Goal: Task Accomplishment & Management: Manage account settings

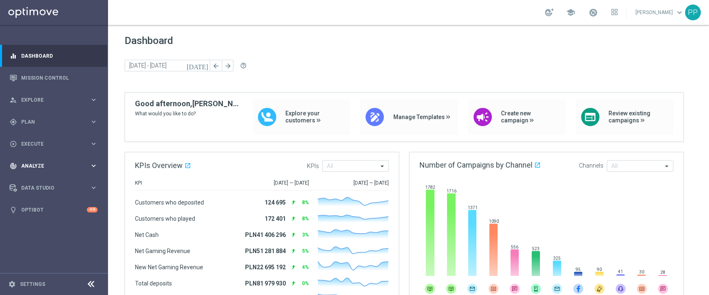
click at [58, 167] on span "Analyze" at bounding box center [55, 166] width 69 height 5
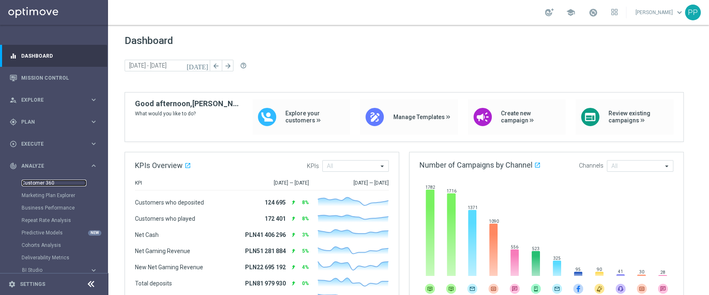
click at [55, 180] on link "Customer 360" at bounding box center [54, 183] width 65 height 7
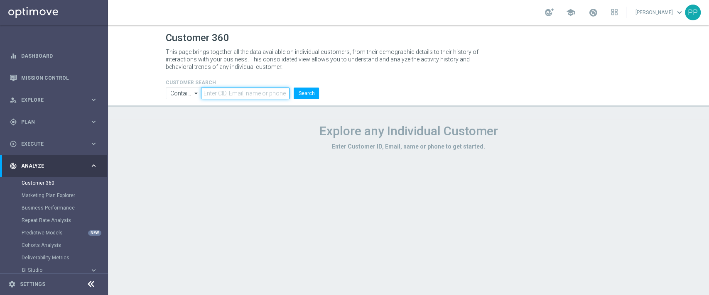
click at [219, 98] on input "text" at bounding box center [245, 94] width 88 height 12
paste input "3181414"
type input "3181414"
click at [309, 97] on button "Search" at bounding box center [306, 94] width 25 height 12
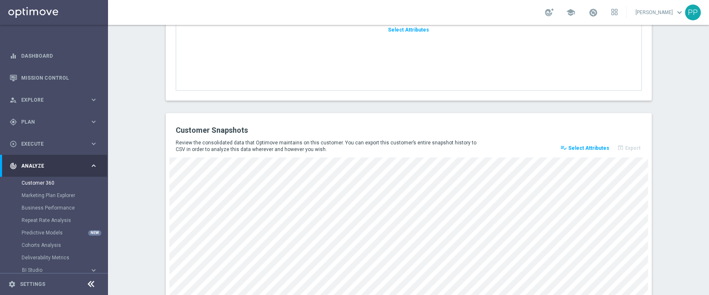
scroll to position [1146, 0]
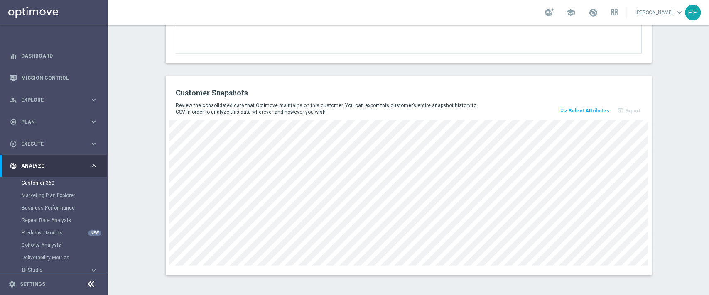
drag, startPoint x: 144, startPoint y: 138, endPoint x: 158, endPoint y: 140, distance: 13.9
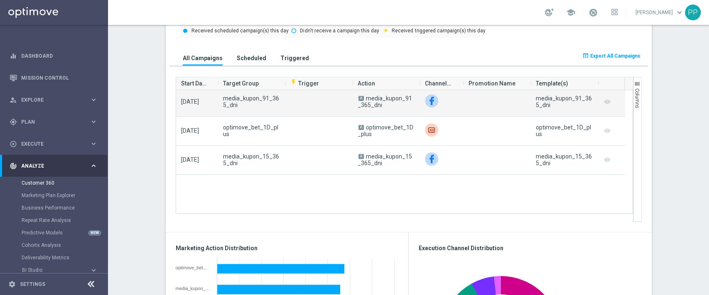
scroll to position [166, 0]
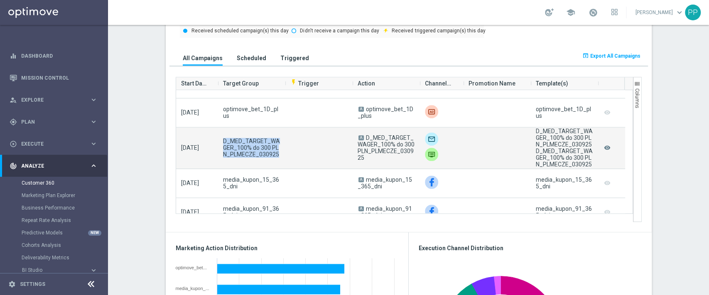
drag, startPoint x: 271, startPoint y: 157, endPoint x: 216, endPoint y: 141, distance: 57.3
click at [218, 141] on div "D_MED_TARGET_WAGER_100% do 300 PLN_PLMECZE_030925" at bounding box center [251, 148] width 67 height 41
copy span "D_MED_TARGET_WAGER_100% do 300 PLN_PLMECZE_030925"
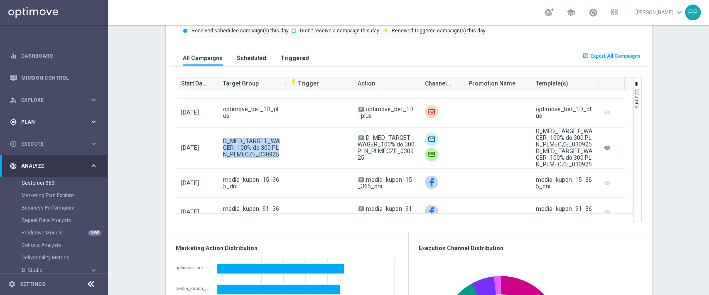
click at [47, 124] on span "Plan" at bounding box center [55, 122] width 69 height 5
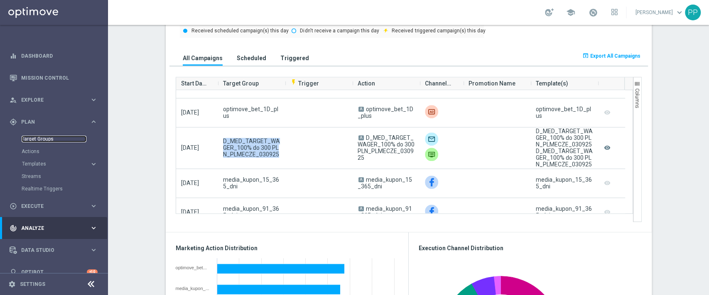
click at [49, 141] on link "Target Groups" at bounding box center [54, 139] width 65 height 7
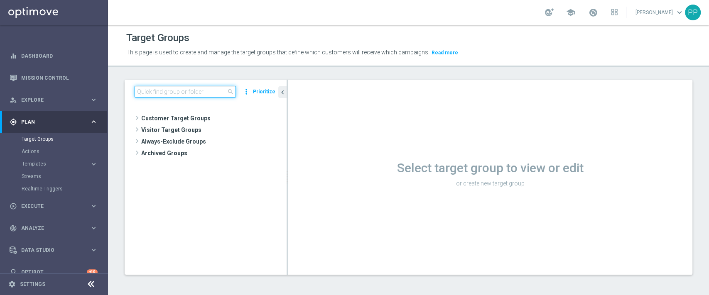
click at [164, 96] on input at bounding box center [185, 92] width 101 height 12
paste input "D_MED_TARGET_WAGER_100% do 300 PLN_PLMECZE_030925"
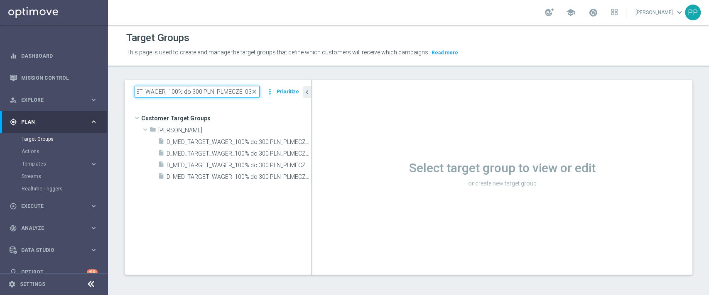
scroll to position [0, 18]
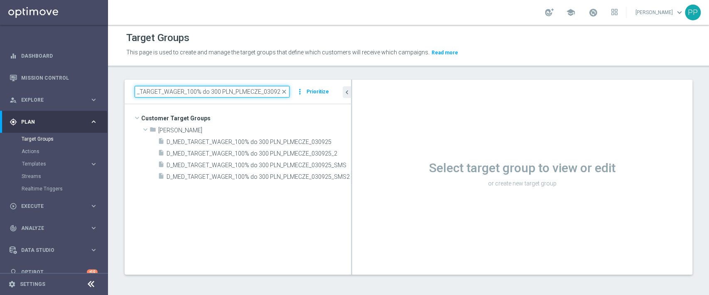
drag, startPoint x: 287, startPoint y: 206, endPoint x: 396, endPoint y: 199, distance: 109.0
click at [409, 210] on as-split "D_MED_TARGET_WAGER_100% do 300 PLN_PLMECZE_030925 close more_vert Prioritize Cu…" at bounding box center [409, 177] width 568 height 195
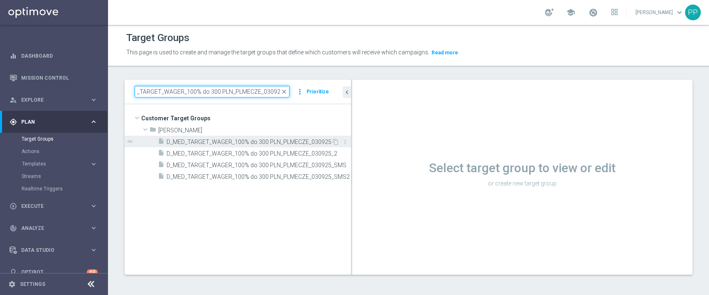
type input "D_MED_TARGET_WAGER_100% do 300 PLN_PLMECZE_030925"
click at [315, 144] on span "D_MED_TARGET_WAGER_100% do 300 PLN_PLMECZE_030925" at bounding box center [249, 142] width 165 height 7
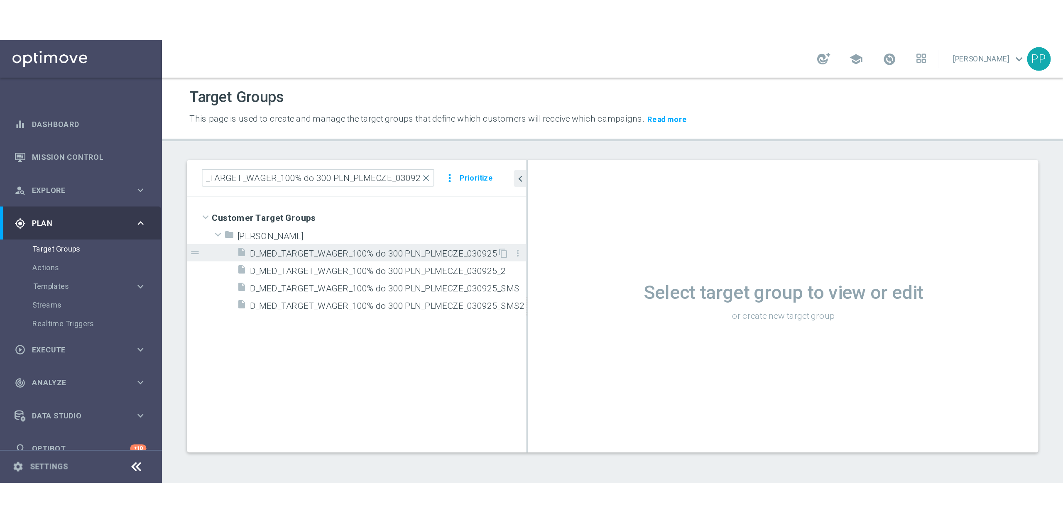
scroll to position [0, 0]
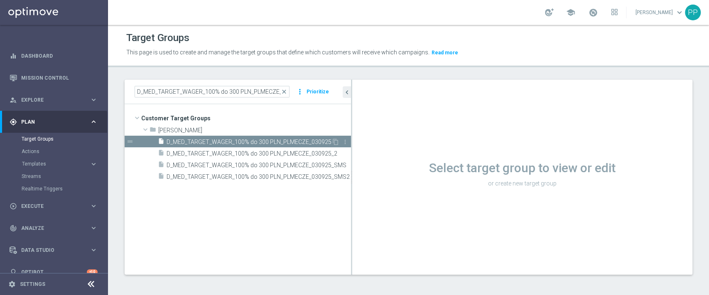
click at [296, 139] on span "D_MED_TARGET_WAGER_100% do 300 PLN_PLMECZE_030925" at bounding box center [249, 142] width 165 height 7
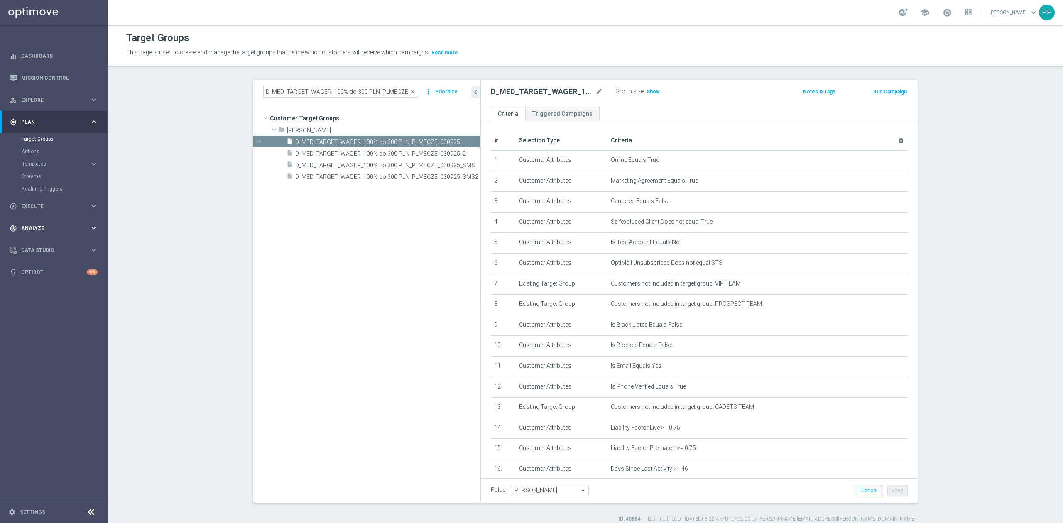
click at [40, 231] on div "track_changes Analyze" at bounding box center [50, 228] width 80 height 7
click at [401, 164] on span "D_MED_TARGET_WAGER_100% do 300 PLN_PLMECZE_030925_SMS" at bounding box center [378, 165] width 166 height 7
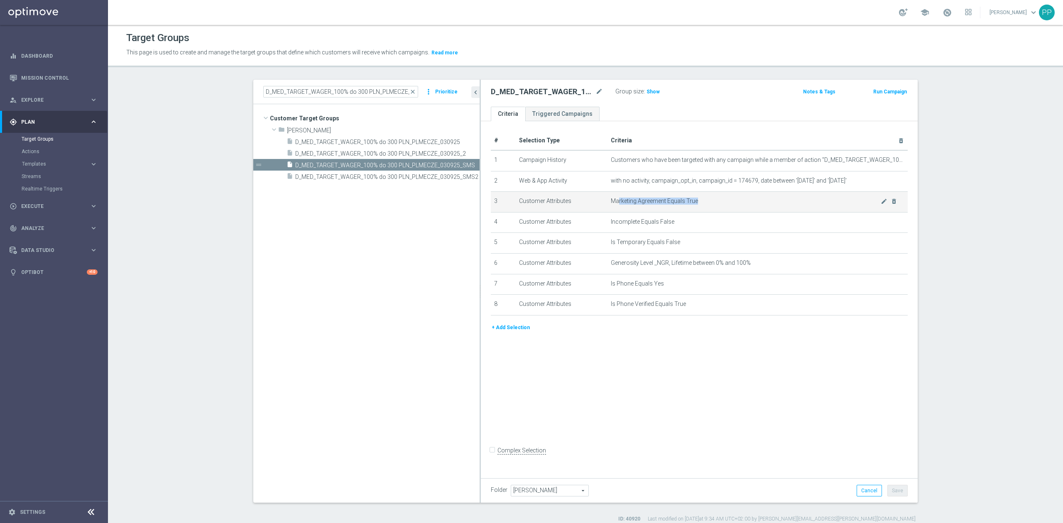
drag, startPoint x: 613, startPoint y: 204, endPoint x: 720, endPoint y: 213, distance: 106.7
click at [709, 213] on td "Marketing Agreement Equals True mode_edit delete_forever" at bounding box center [758, 202] width 300 height 21
click at [709, 203] on span "Marketing Agreement Equals True" at bounding box center [746, 201] width 270 height 7
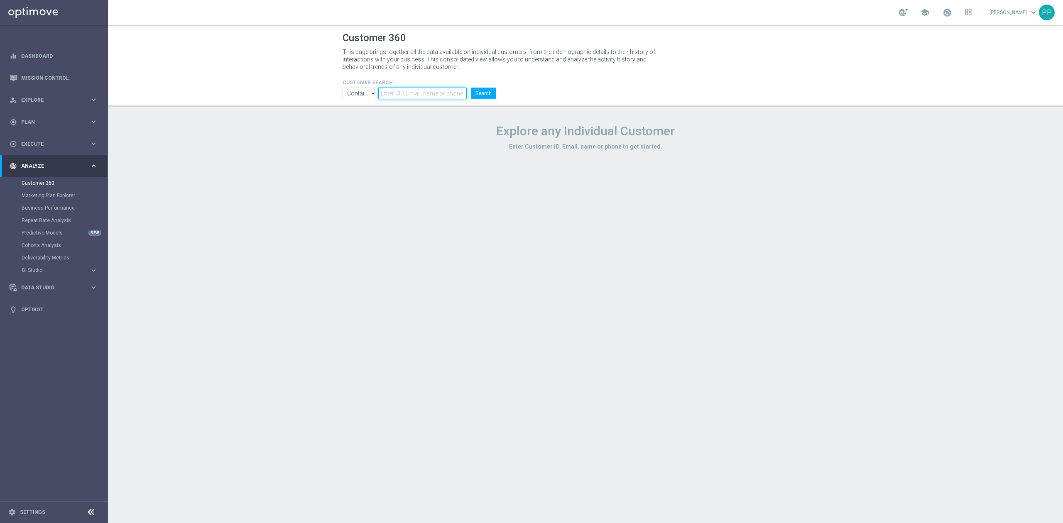
click at [427, 94] on input "text" at bounding box center [422, 94] width 88 height 12
click at [426, 93] on input "text" at bounding box center [422, 94] width 88 height 12
paste input "3181414"
type input "3181414"
click at [471, 88] on button "Search" at bounding box center [483, 94] width 25 height 12
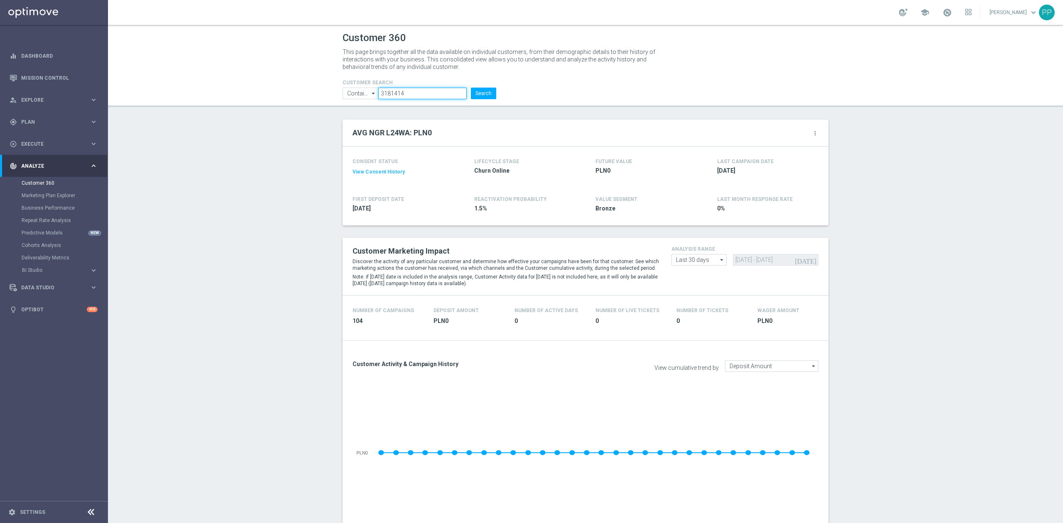
drag, startPoint x: 408, startPoint y: 97, endPoint x: 368, endPoint y: 95, distance: 39.9
click at [368, 95] on ul "Contains Contains arrow_drop_down Show Selected 0 of NaN Contains Equals" at bounding box center [420, 94] width 158 height 12
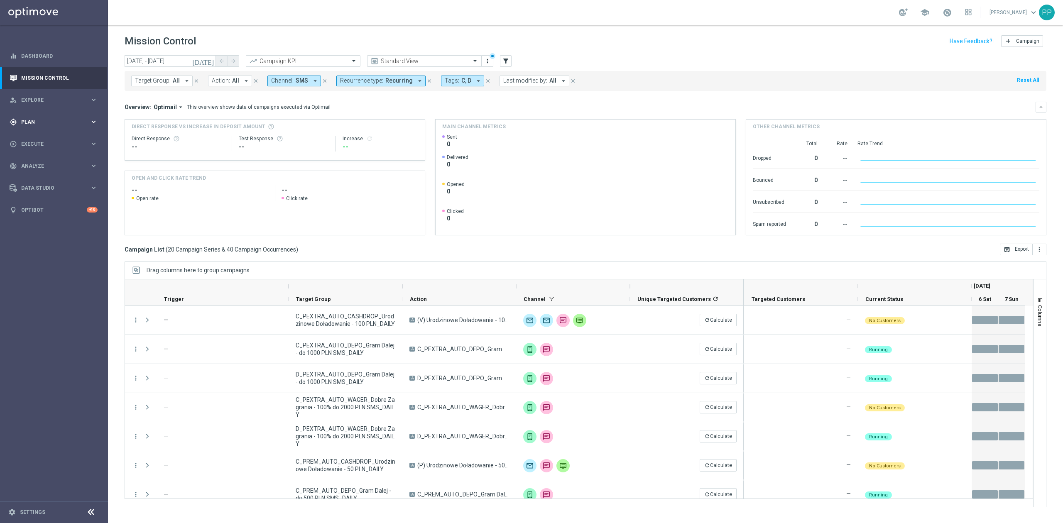
click at [64, 130] on div "gps_fixed Plan keyboard_arrow_right" at bounding box center [53, 122] width 107 height 22
click at [58, 140] on link "Target Groups" at bounding box center [54, 139] width 65 height 7
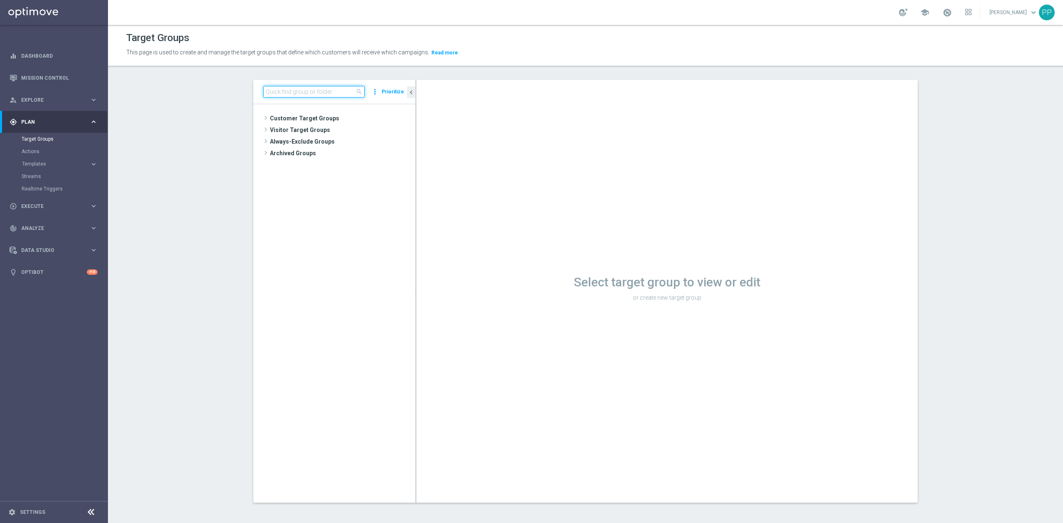
click at [294, 90] on input at bounding box center [313, 92] width 101 height 12
type input "l"
type input "black_list"
click at [341, 154] on span "CC_BLACK_LIST" at bounding box center [350, 153] width 92 height 7
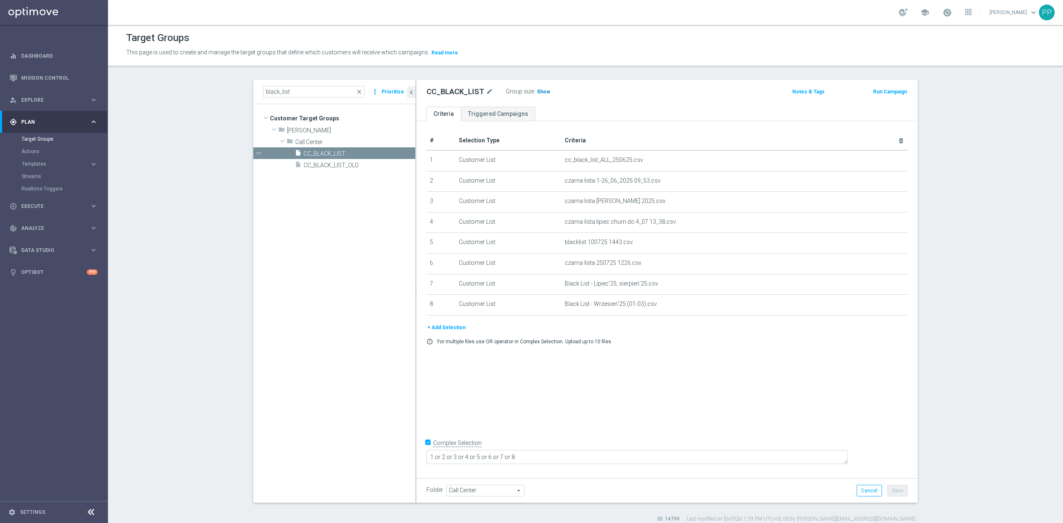
click at [540, 91] on span "Show" at bounding box center [543, 92] width 13 height 6
click at [437, 332] on button "+ Add Selection" at bounding box center [447, 327] width 40 height 9
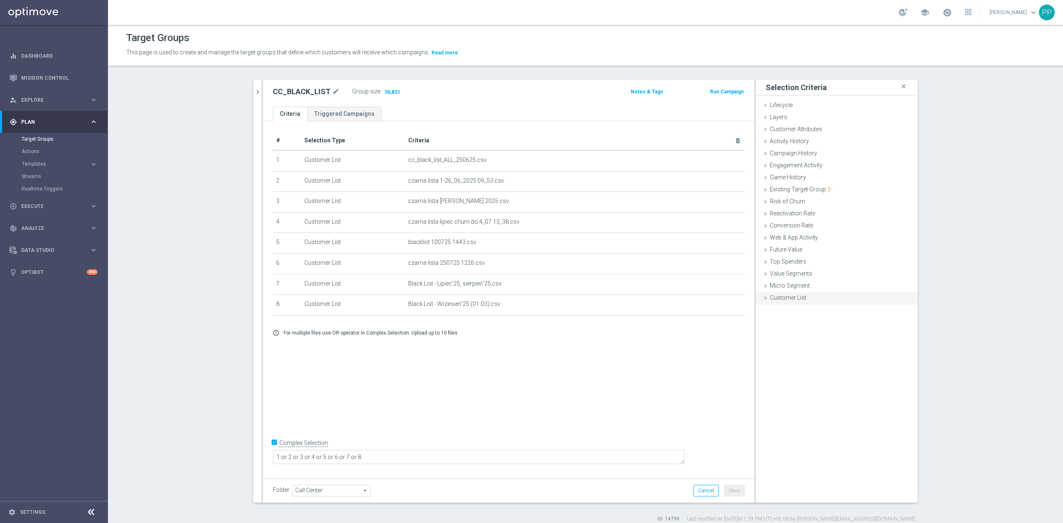
click at [822, 296] on div "Customer List done" at bounding box center [837, 298] width 162 height 12
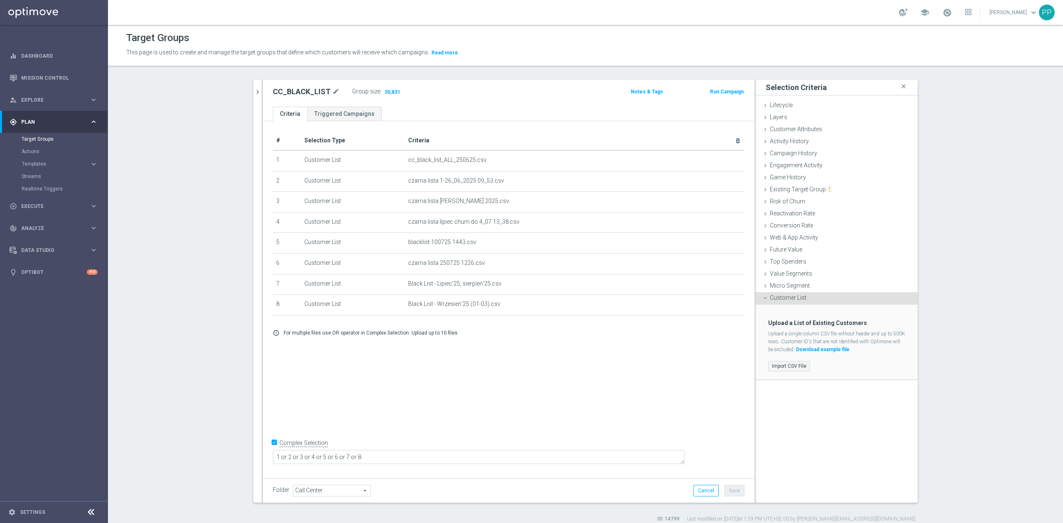
click at [796, 366] on label "Import CSV File" at bounding box center [789, 366] width 42 height 10
click at [0, 0] on input "Import CSV File" at bounding box center [0, 0] width 0 height 0
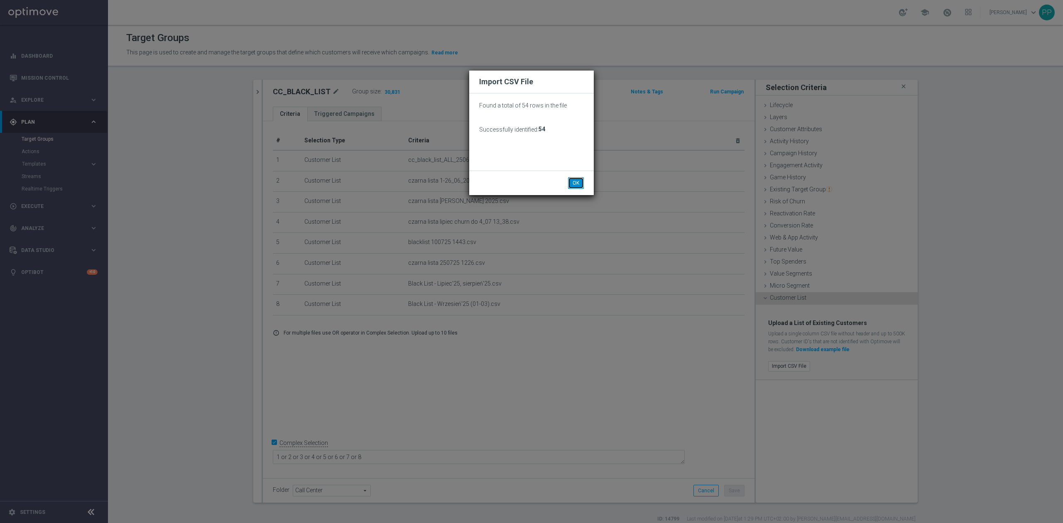
click at [582, 178] on button "OK" at bounding box center [576, 183] width 16 height 12
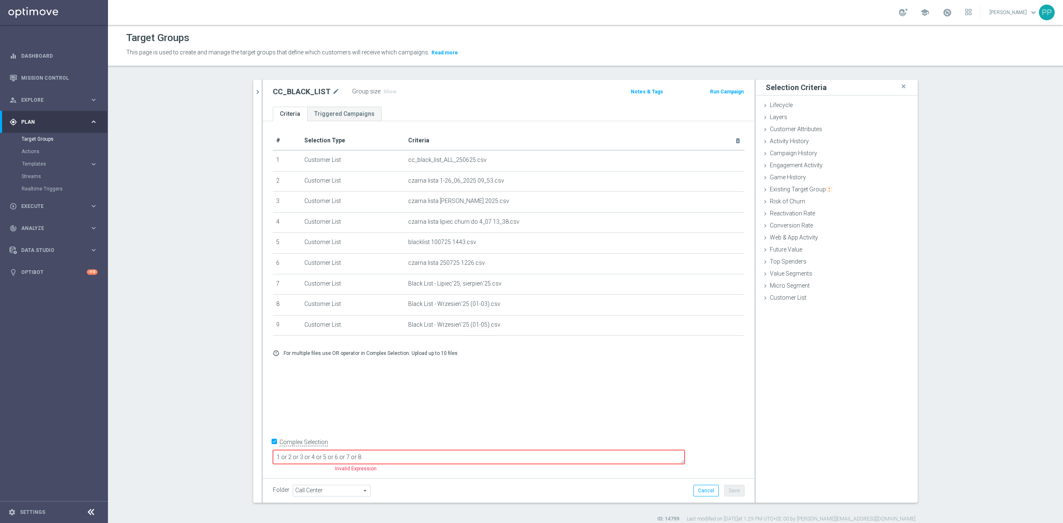
click at [488, 454] on textarea "1 or 2 or 3 or 4 or 5 or 6 or 7 or 8" at bounding box center [479, 457] width 412 height 15
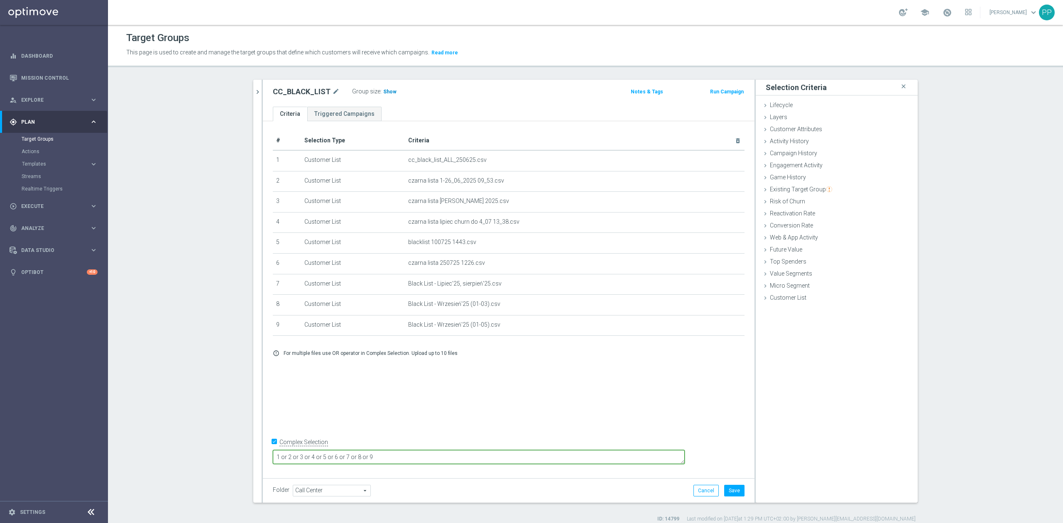
type textarea "1 or 2 or 3 or 4 or 5 or 6 or 7 or 8 or 9"
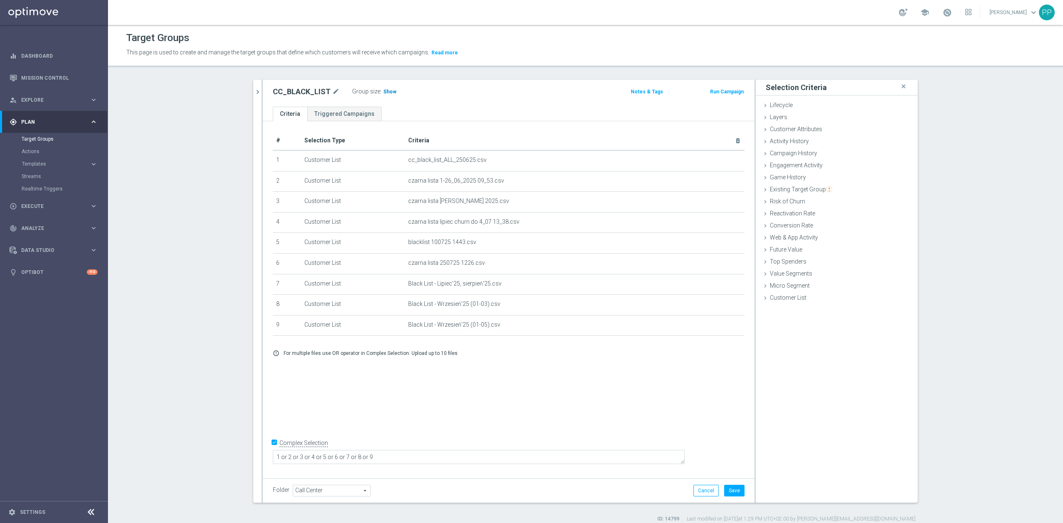
click at [384, 95] on span "Show" at bounding box center [389, 92] width 13 height 6
click at [727, 492] on button "Save" at bounding box center [734, 491] width 20 height 12
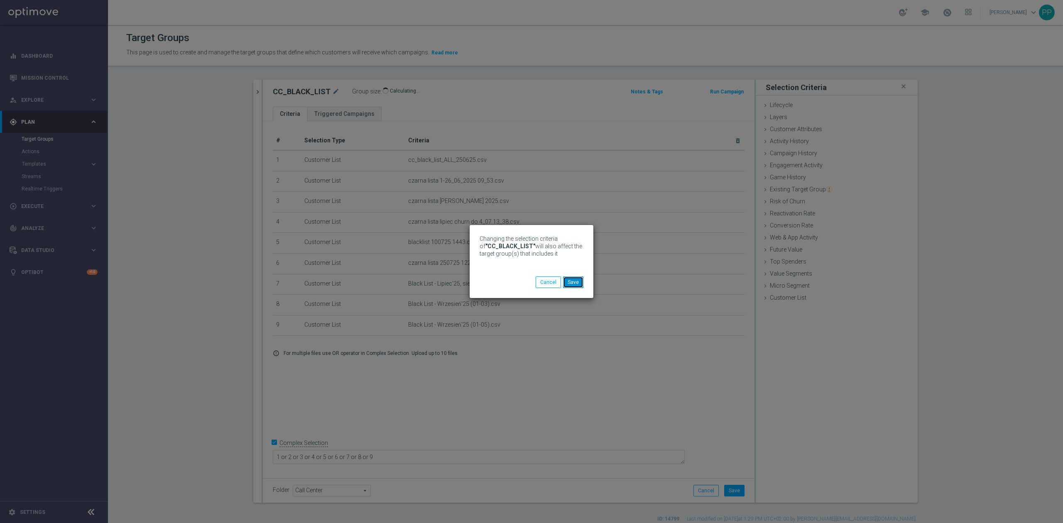
click at [577, 283] on button "Save" at bounding box center [573, 283] width 20 height 12
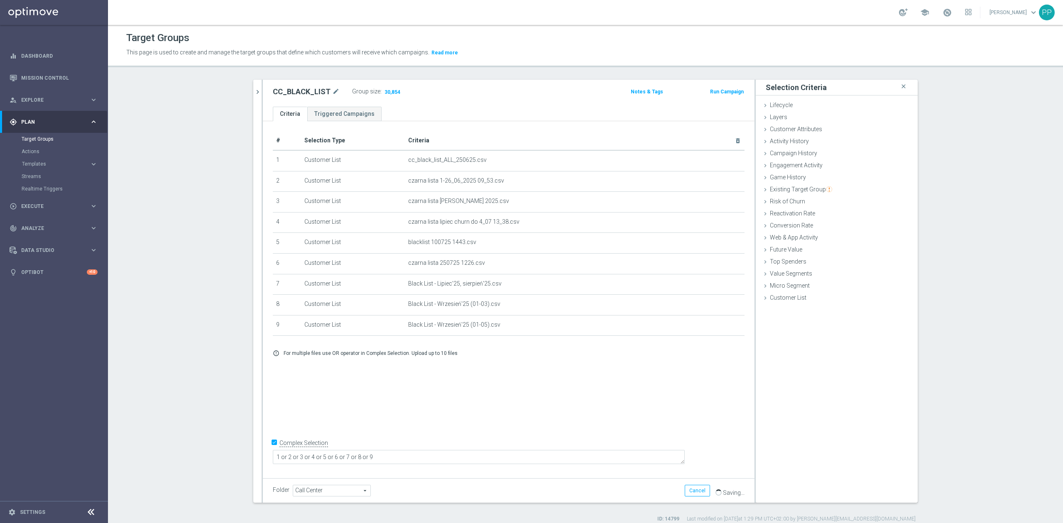
click at [221, 401] on section "black_list close more_vert Prioritize Customer Target Groups library_add create…" at bounding box center [585, 301] width 955 height 443
